Goal: Task Accomplishment & Management: Manage account settings

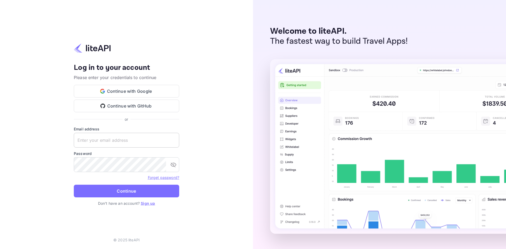
click at [124, 138] on input "text" at bounding box center [126, 140] width 105 height 15
type input "hugo@hostliday.com"
click at [74, 185] on button "Continue" at bounding box center [126, 191] width 105 height 13
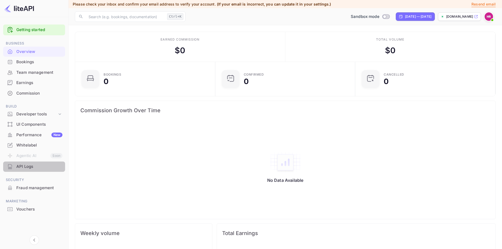
click at [27, 164] on div "API Logs" at bounding box center [39, 167] width 46 height 6
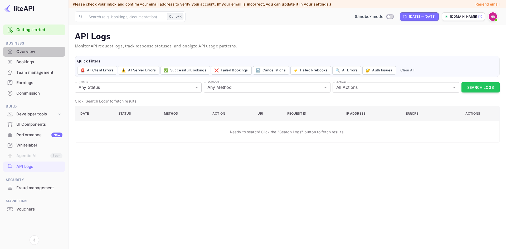
click at [32, 51] on div "Overview" at bounding box center [39, 52] width 46 height 6
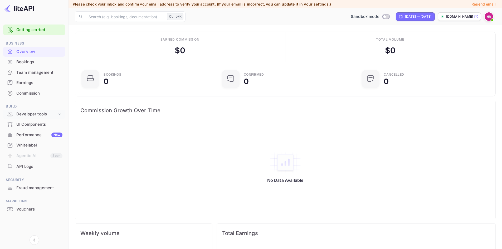
click at [38, 115] on div "Developer tools" at bounding box center [36, 114] width 41 height 6
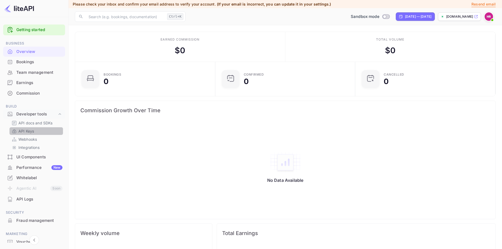
click at [28, 133] on p "API Keys" at bounding box center [26, 131] width 16 height 6
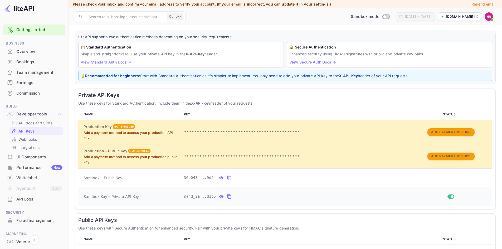
scroll to position [26, 0]
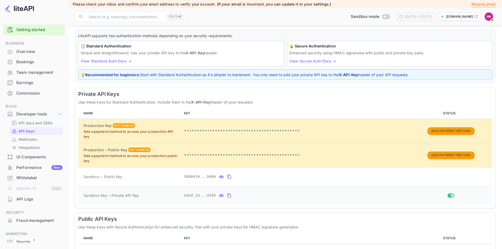
click at [227, 196] on icon "private api keys table" at bounding box center [229, 195] width 5 height 6
